Goal: Information Seeking & Learning: Learn about a topic

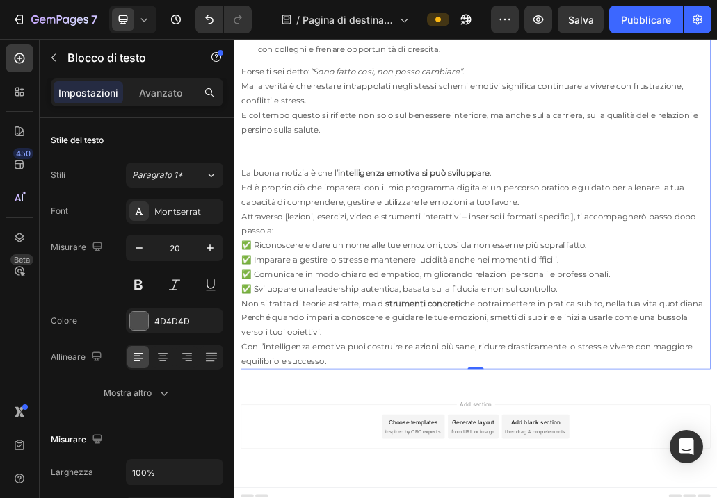
scroll to position [1470, 0]
click at [650, 208] on p "Forse ti sei detto: “Sono fatto così, non posso cambiare” . Ma la verità è che …" at bounding box center [651, 145] width 809 height 125
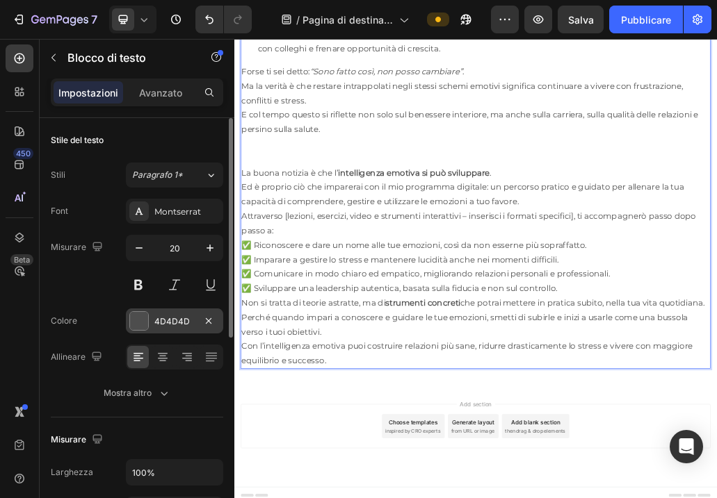
click at [138, 318] on div at bounding box center [139, 321] width 18 height 18
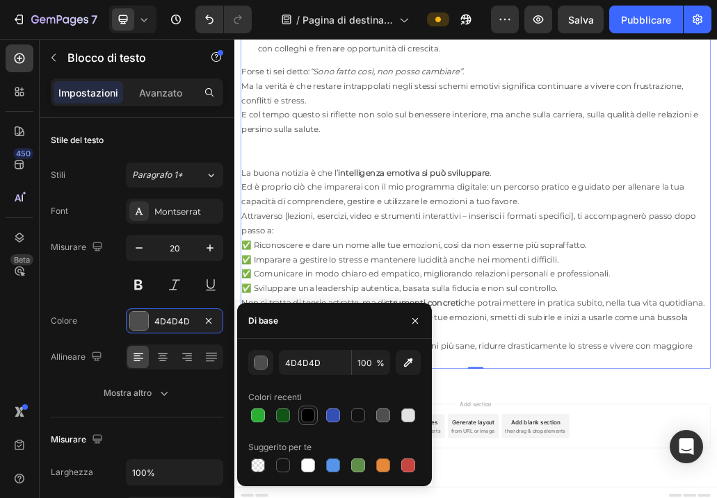
click at [302, 420] on div at bounding box center [308, 416] width 14 height 14
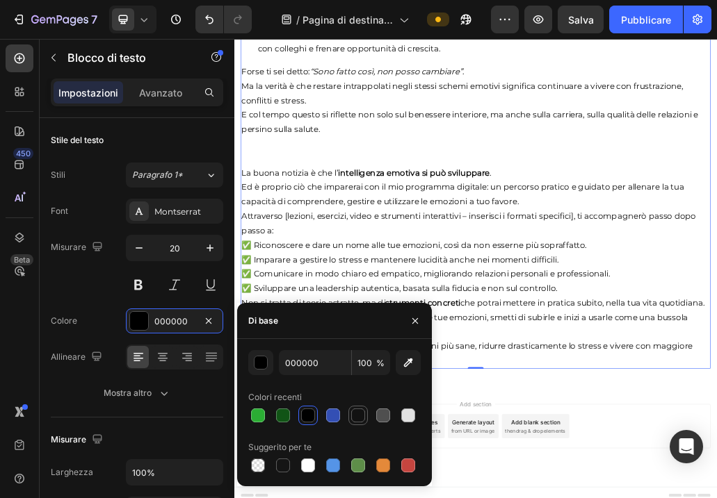
click at [359, 418] on div at bounding box center [358, 416] width 14 height 14
click at [307, 418] on div at bounding box center [308, 416] width 14 height 14
type input "000000"
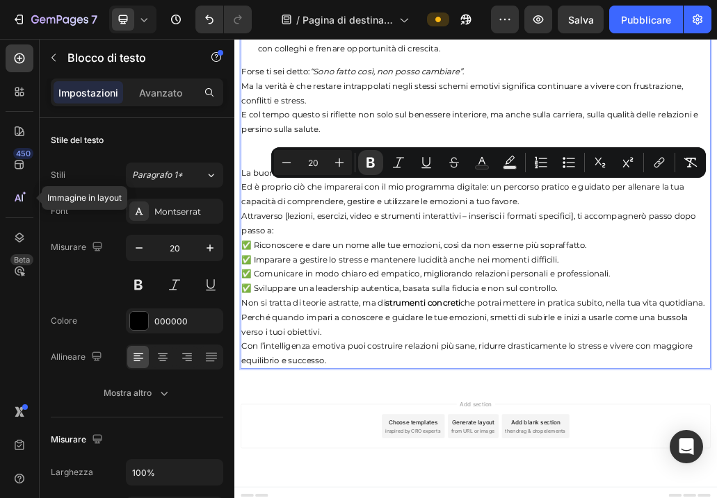
drag, startPoint x: 557, startPoint y: 288, endPoint x: 689, endPoint y: 285, distance: 132.8
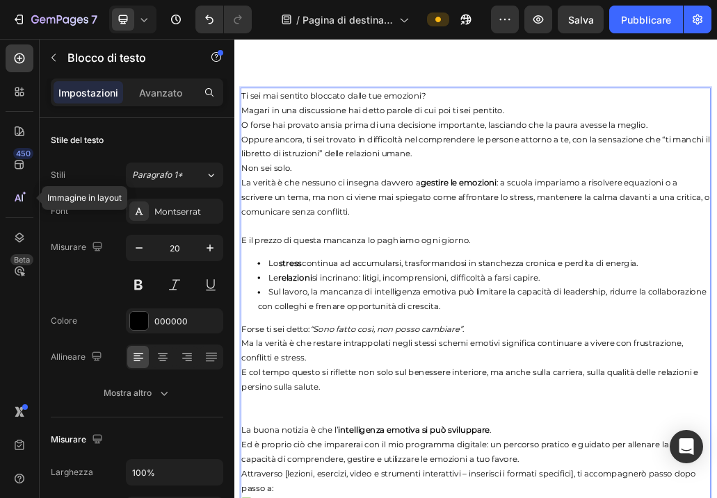
scroll to position [1033, 0]
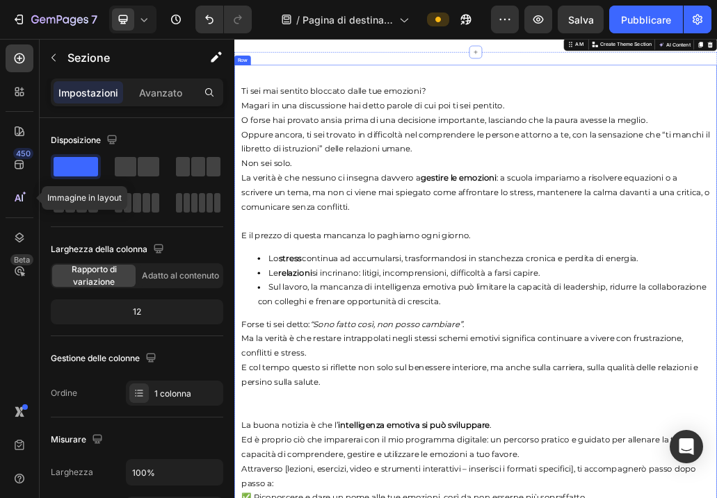
drag, startPoint x: 649, startPoint y: 506, endPoint x: 649, endPoint y: 525, distance: 18.8
drag, startPoint x: 649, startPoint y: 506, endPoint x: 650, endPoint y: 521, distance: 15.4
drag, startPoint x: 646, startPoint y: 499, endPoint x: 645, endPoint y: 514, distance: 14.6
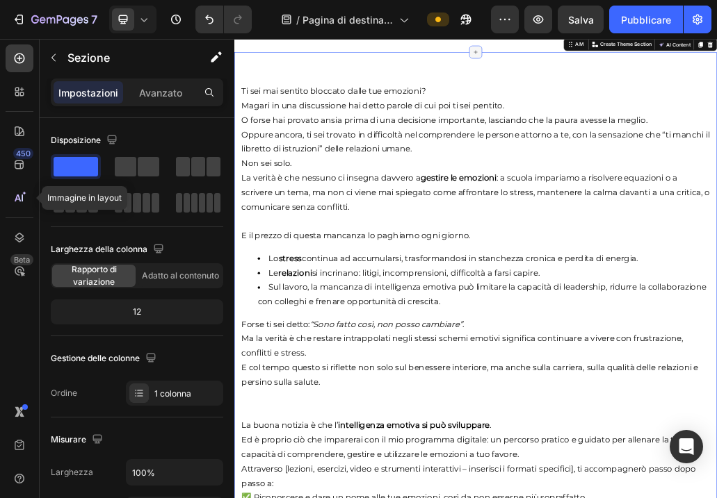
click at [645, 73] on div at bounding box center [651, 62] width 22 height 22
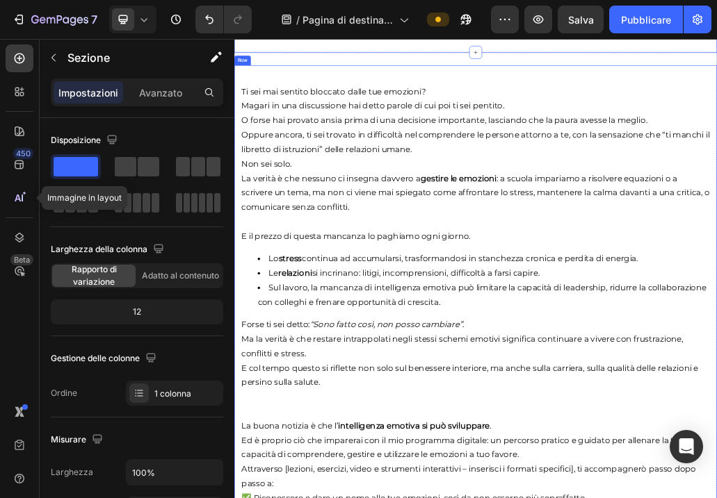
click at [457, 242] on p "Ti sei mai sentito bloccato dalle tue emozioni? Magari in una discussione hai d…" at bounding box center [651, 179] width 809 height 125
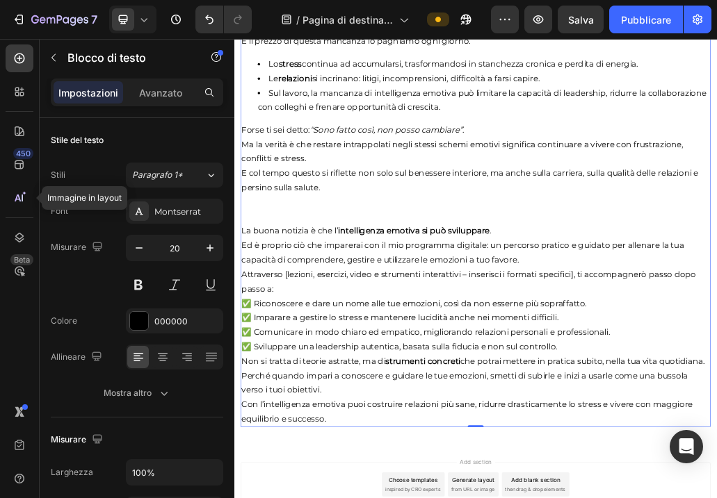
scroll to position [1826, 0]
